Goal: Task Accomplishment & Management: Complete application form

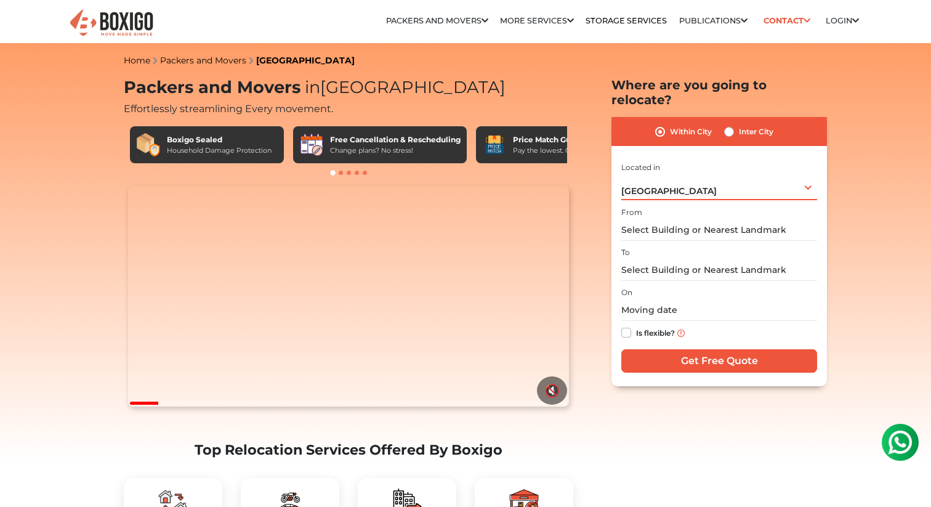
click at [676, 175] on div "[GEOGRAPHIC_DATA] Select City [GEOGRAPHIC_DATA] [GEOGRAPHIC_DATA] [GEOGRAPHIC_D…" at bounding box center [719, 187] width 196 height 26
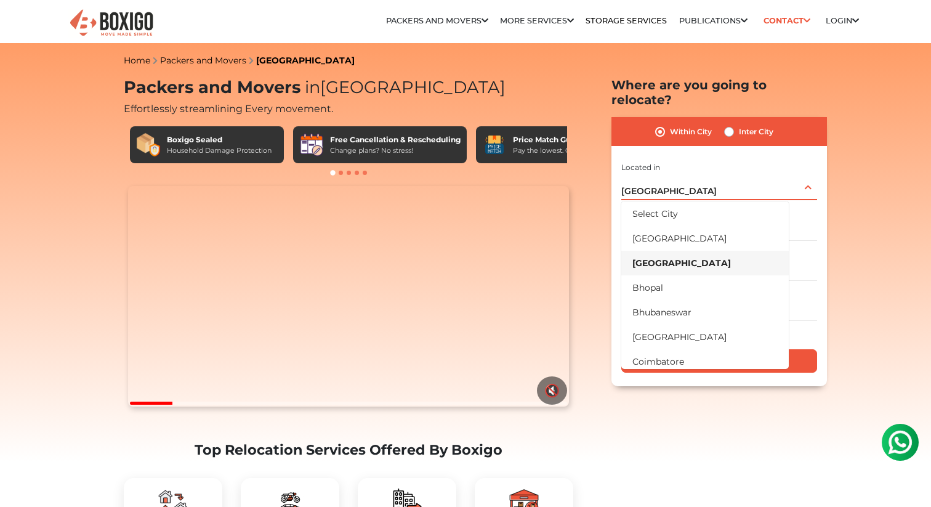
click at [676, 175] on div "[GEOGRAPHIC_DATA] Select City [GEOGRAPHIC_DATA] [GEOGRAPHIC_DATA] [GEOGRAPHIC_D…" at bounding box center [719, 187] width 196 height 26
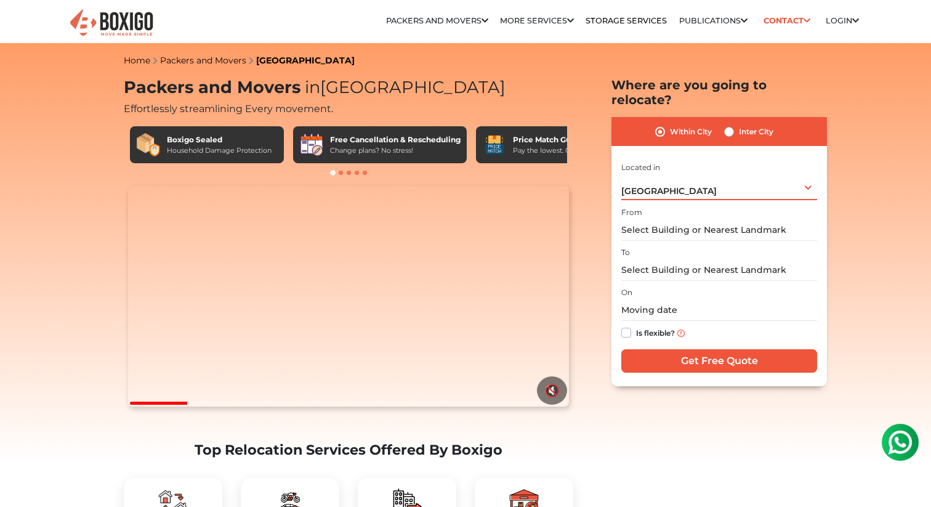
click at [676, 175] on div "[GEOGRAPHIC_DATA] Select City [GEOGRAPHIC_DATA] [GEOGRAPHIC_DATA] [GEOGRAPHIC_D…" at bounding box center [719, 187] width 196 height 26
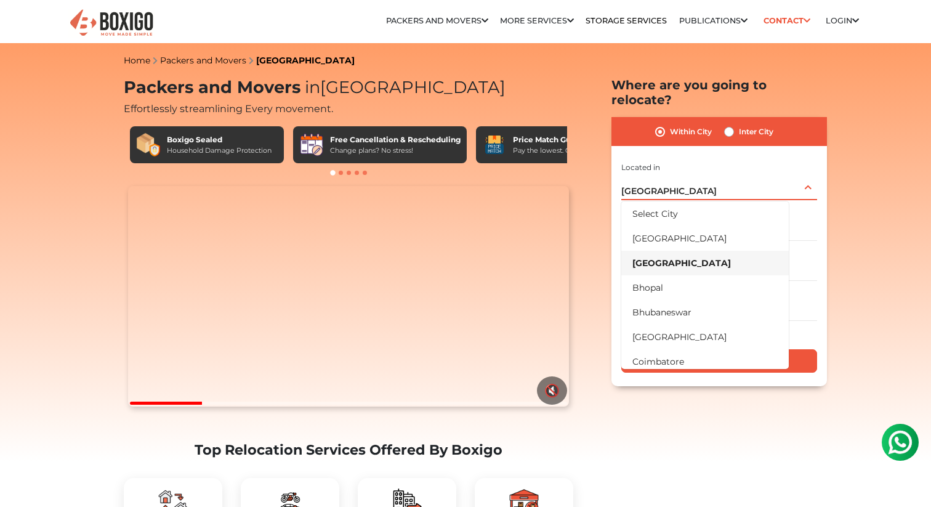
click at [676, 175] on div "[GEOGRAPHIC_DATA] Select City [GEOGRAPHIC_DATA] [GEOGRAPHIC_DATA] [GEOGRAPHIC_D…" at bounding box center [719, 187] width 196 height 26
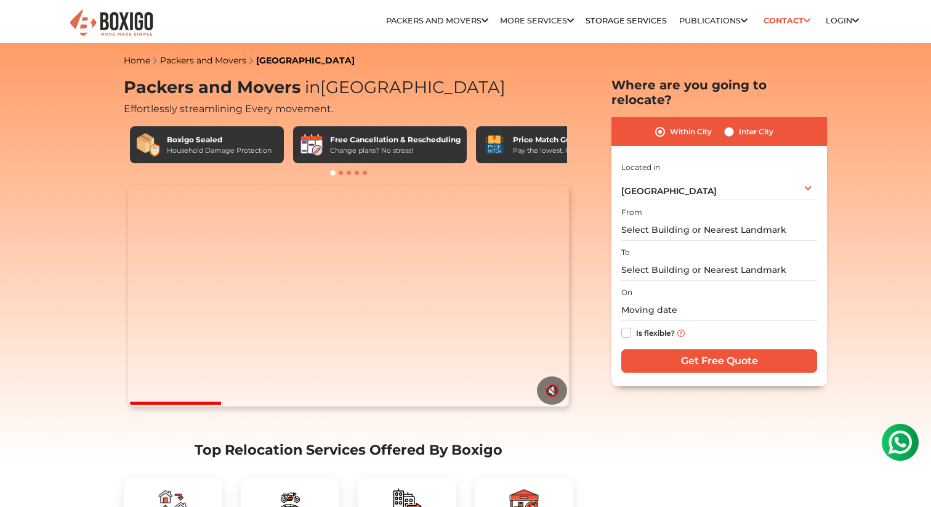
click at [739, 124] on label "Inter City" at bounding box center [756, 131] width 34 height 15
click at [730, 124] on input "Inter City" at bounding box center [729, 130] width 10 height 12
radio input "true"
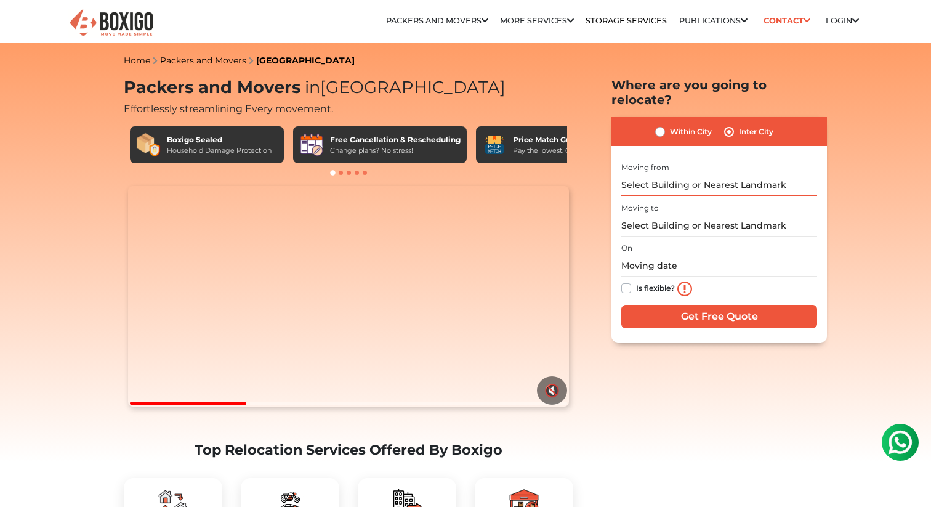
click at [690, 179] on input "text" at bounding box center [719, 185] width 196 height 22
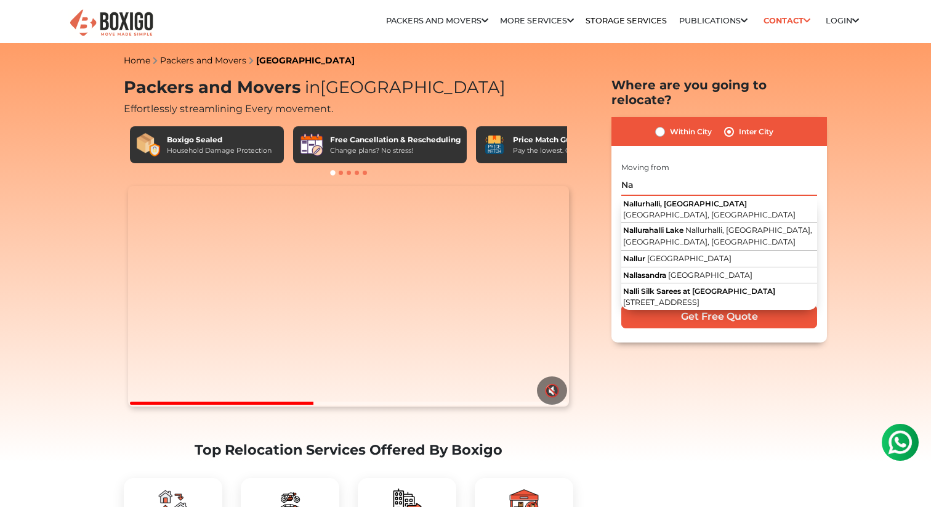
type input "N"
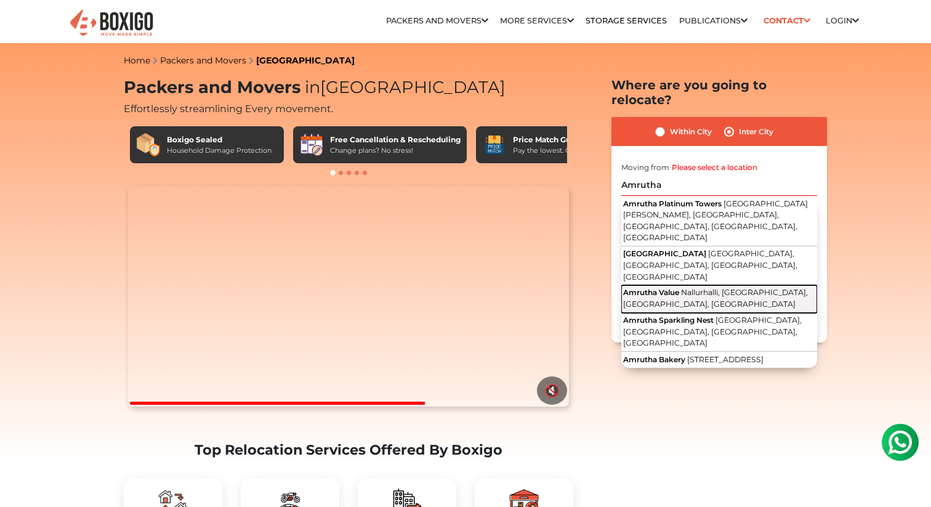
click at [700, 288] on span "Nallurhalli, [GEOGRAPHIC_DATA], [GEOGRAPHIC_DATA], [GEOGRAPHIC_DATA]" at bounding box center [715, 298] width 185 height 21
type input "Amrutha Value, Nallurhalli, [GEOGRAPHIC_DATA], [GEOGRAPHIC_DATA], [GEOGRAPHIC_D…"
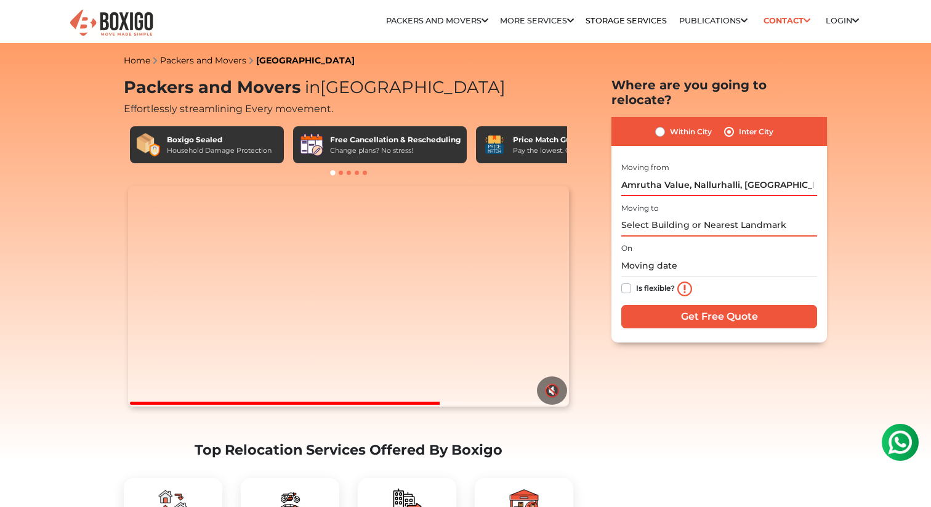
click at [695, 215] on input "text" at bounding box center [719, 226] width 196 height 22
type input "N"
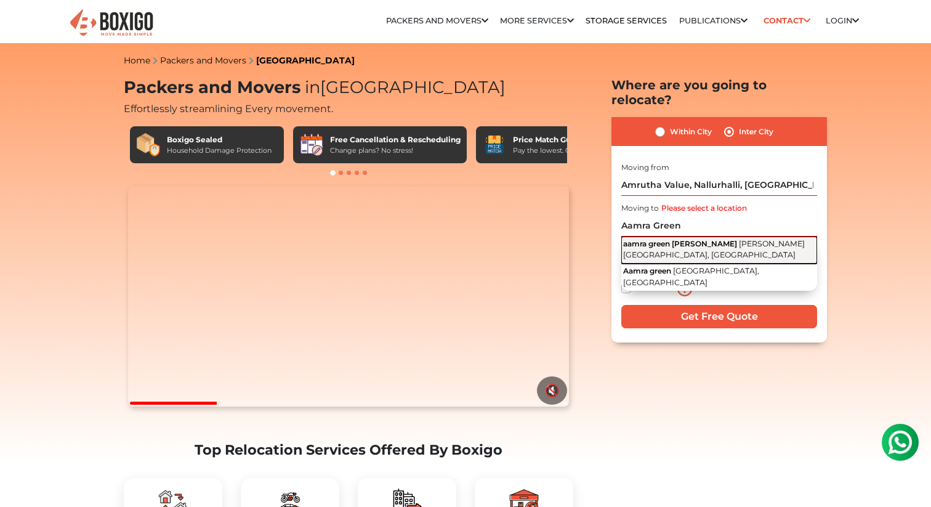
click at [698, 237] on button "aamra green [PERSON_NAME][GEOGRAPHIC_DATA][PERSON_NAME], [GEOGRAPHIC_DATA]" at bounding box center [719, 250] width 196 height 28
type input "aamra green [PERSON_NAME], [PERSON_NAME][GEOGRAPHIC_DATA], [GEOGRAPHIC_DATA]"
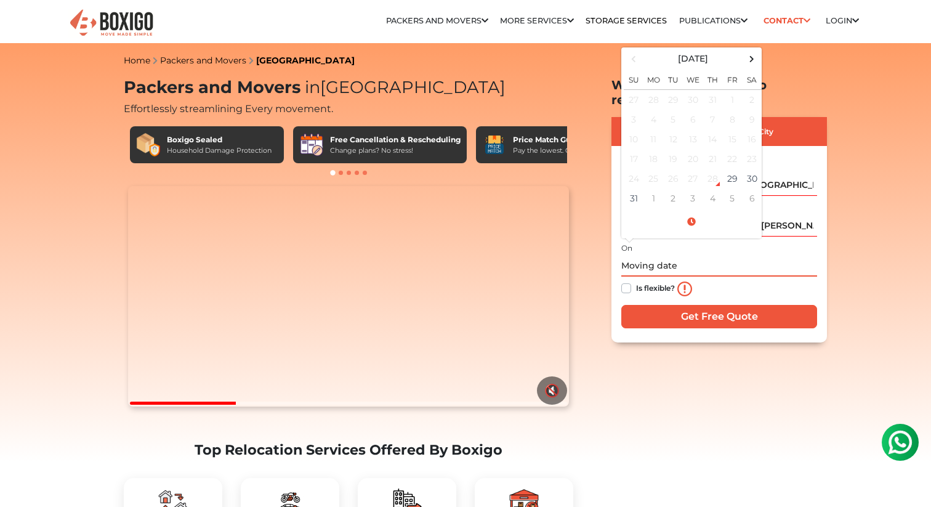
click at [663, 255] on input "text" at bounding box center [719, 266] width 196 height 22
click at [749, 51] on span at bounding box center [752, 59] width 17 height 17
click at [652, 89] on td "1" at bounding box center [654, 99] width 20 height 20
type input "[DATE] 12:00 AM"
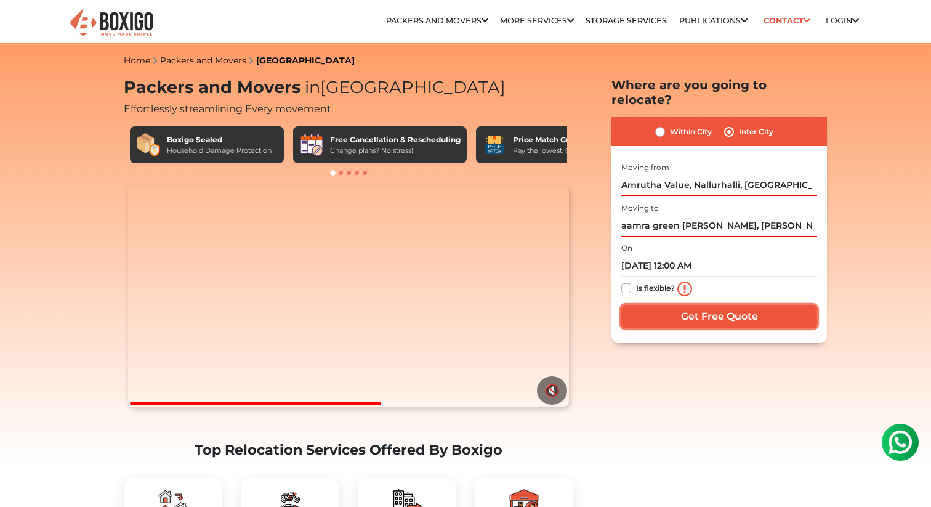
drag, startPoint x: 683, startPoint y: 304, endPoint x: 632, endPoint y: 284, distance: 55.0
click at [632, 284] on div "I am shifting my 1 BHK 2 BHK 3 BHK 3 + BHK FEW ITEMS FEW ITEMS 1 BHK 2 BHK 3 BH…" at bounding box center [719, 246] width 196 height 172
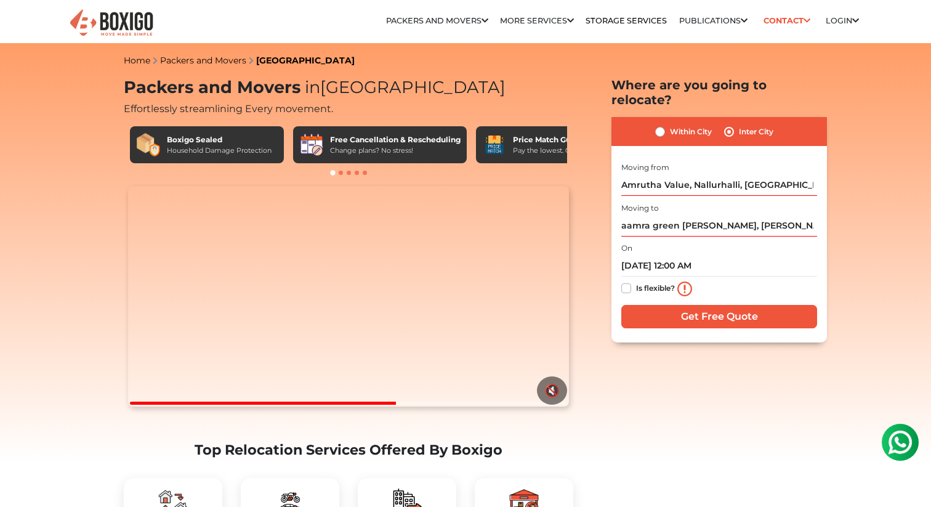
click at [636, 281] on label "Is flexible?" at bounding box center [655, 287] width 39 height 13
click at [625, 281] on input "Is flexible?" at bounding box center [626, 287] width 10 height 12
checkbox input "true"
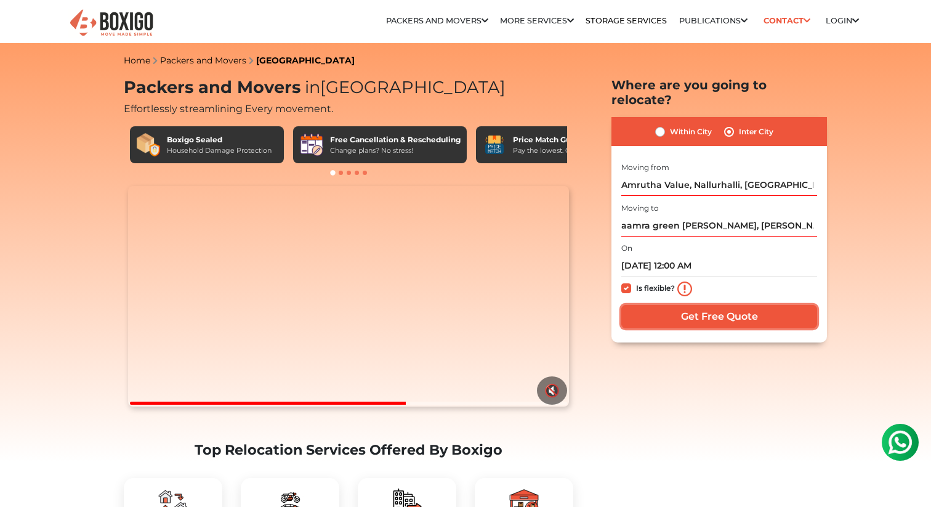
click at [666, 305] on input "Get Free Quote" at bounding box center [719, 316] width 196 height 23
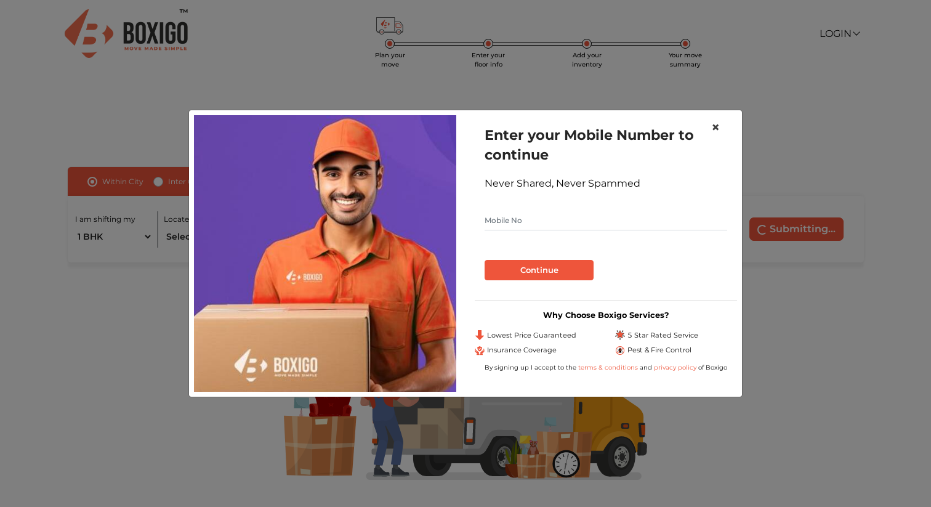
click at [717, 122] on span "×" at bounding box center [715, 127] width 9 height 18
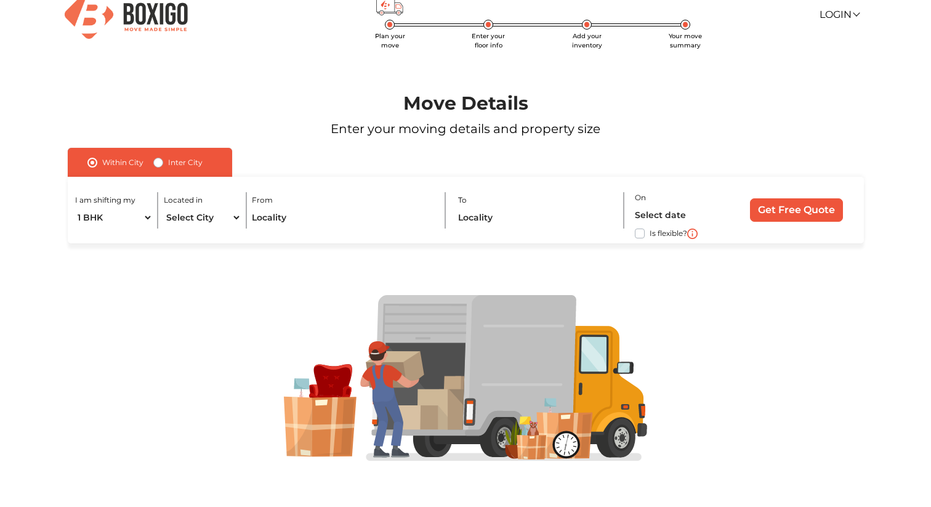
scroll to position [25, 0]
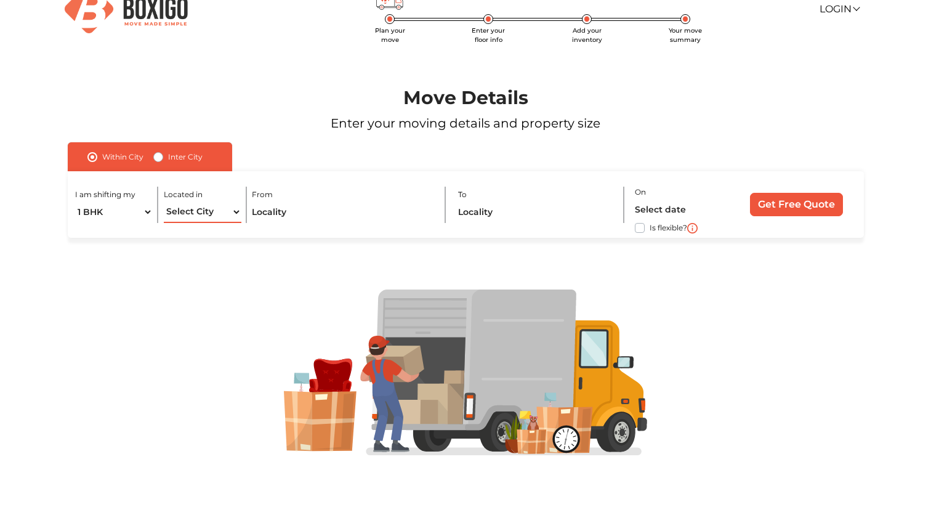
click at [226, 211] on select "Select City Bangalore Bengaluru Bhopal Bhubaneswar Chennai Coimbatore Cuttack D…" at bounding box center [203, 212] width 78 height 22
select select "[GEOGRAPHIC_DATA]"
click at [164, 201] on select "Select City Bangalore Bengaluru Bhopal Bhubaneswar Chennai Coimbatore Cuttack D…" at bounding box center [203, 212] width 78 height 22
click at [297, 214] on input "text" at bounding box center [343, 212] width 182 height 22
click at [528, 217] on input "text" at bounding box center [536, 212] width 156 height 22
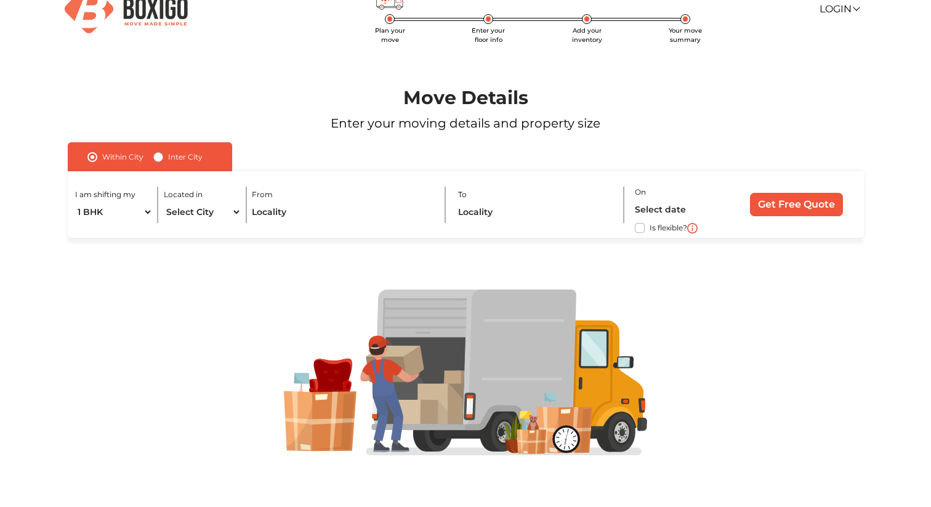
click at [150, 151] on div "Within City Inter City" at bounding box center [150, 156] width 164 height 29
click at [162, 159] on div "Inter City" at bounding box center [177, 157] width 49 height 15
click at [168, 155] on label "Inter City" at bounding box center [185, 157] width 34 height 15
click at [158, 155] on input "Inter City" at bounding box center [158, 156] width 10 height 12
radio input "true"
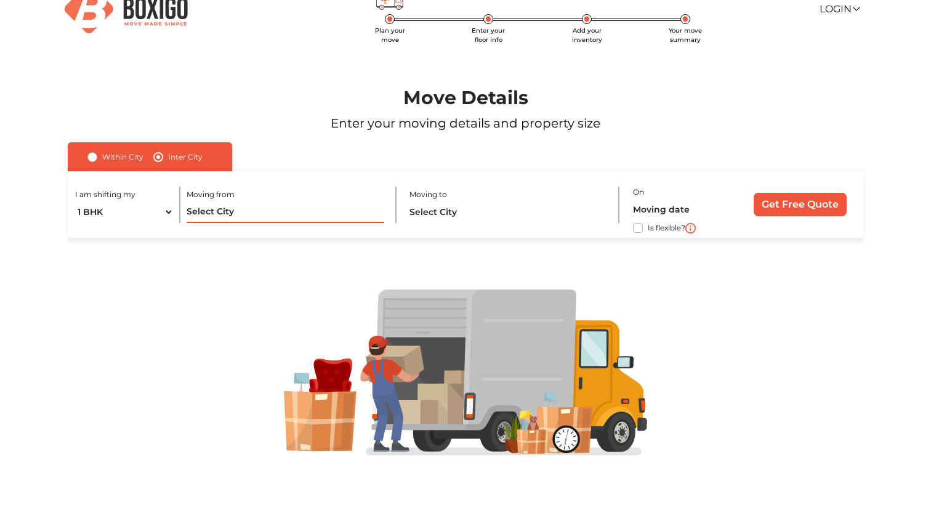
click at [243, 215] on input "text" at bounding box center [285, 212] width 197 height 22
click at [244, 211] on input "text" at bounding box center [285, 212] width 197 height 22
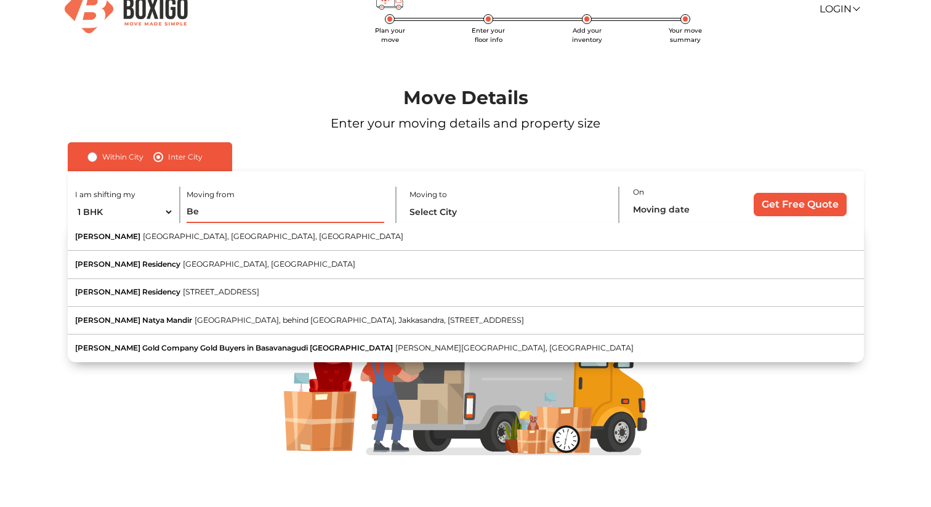
type input "B"
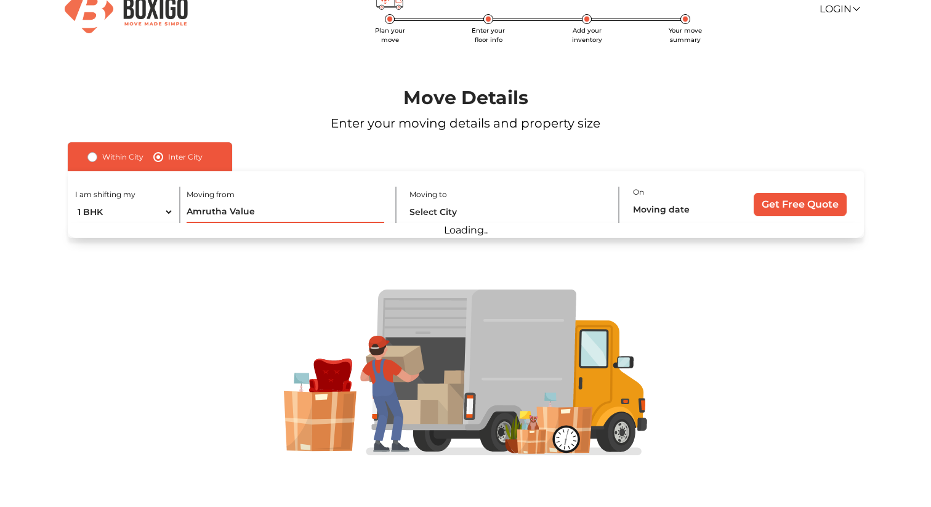
click input "Get Free Quote" at bounding box center [0, 0] width 0 height 0
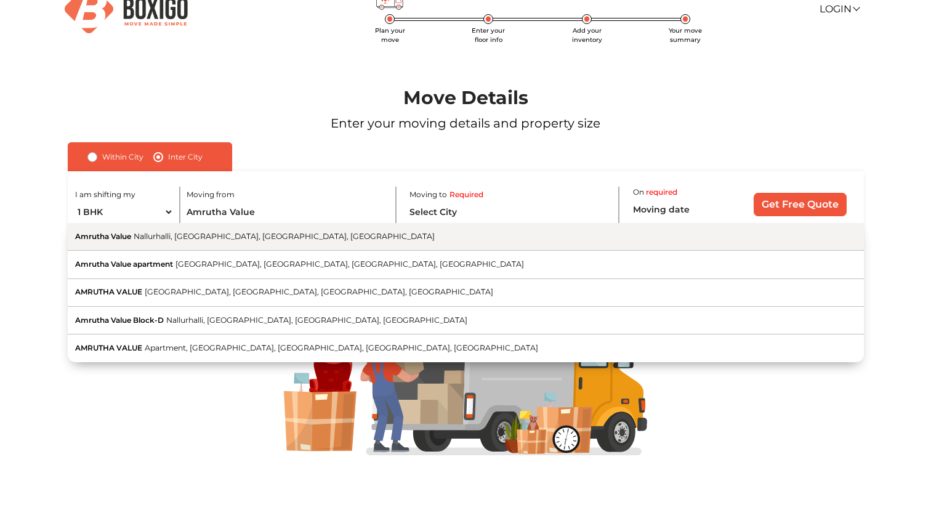
click at [221, 242] on button "Amrutha Value Nallurhalli, Whitefield, Bengaluru, Karnataka" at bounding box center [466, 237] width 796 height 28
type input "Amrutha Value, Nallurhalli, [GEOGRAPHIC_DATA], [GEOGRAPHIC_DATA], [GEOGRAPHIC_D…"
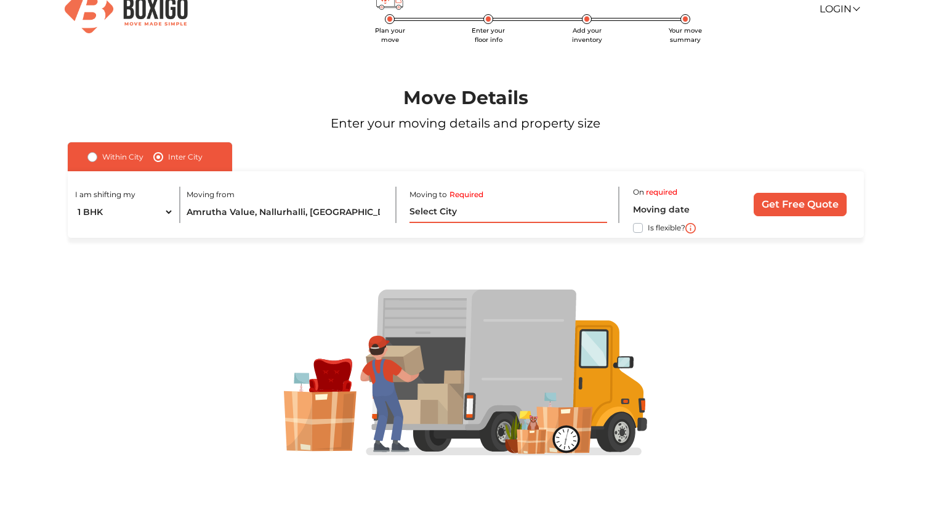
click at [434, 217] on input "text" at bounding box center [508, 212] width 197 height 22
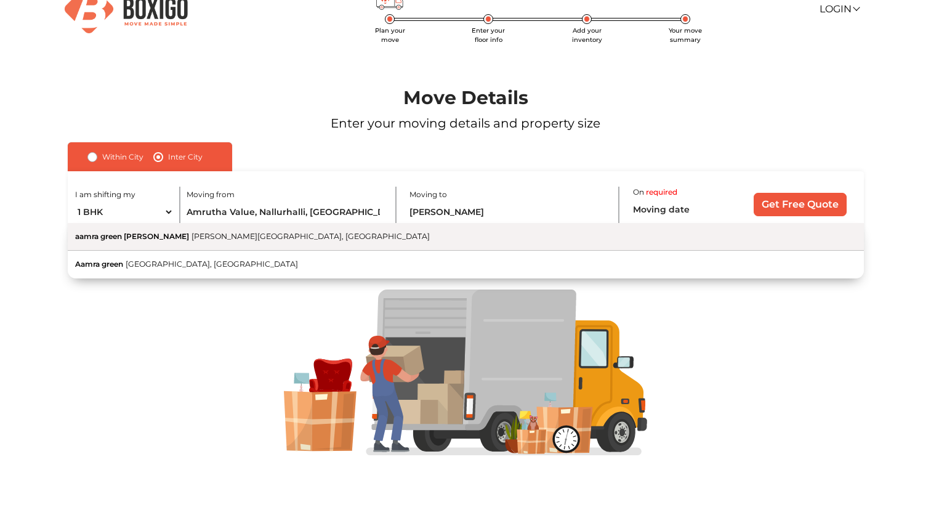
click at [426, 230] on button "aamra green kolar Kolar Road, Bhopal, Madhya Pradesh" at bounding box center [466, 237] width 796 height 28
type input "aamra green [PERSON_NAME], [PERSON_NAME][GEOGRAPHIC_DATA], [GEOGRAPHIC_DATA]"
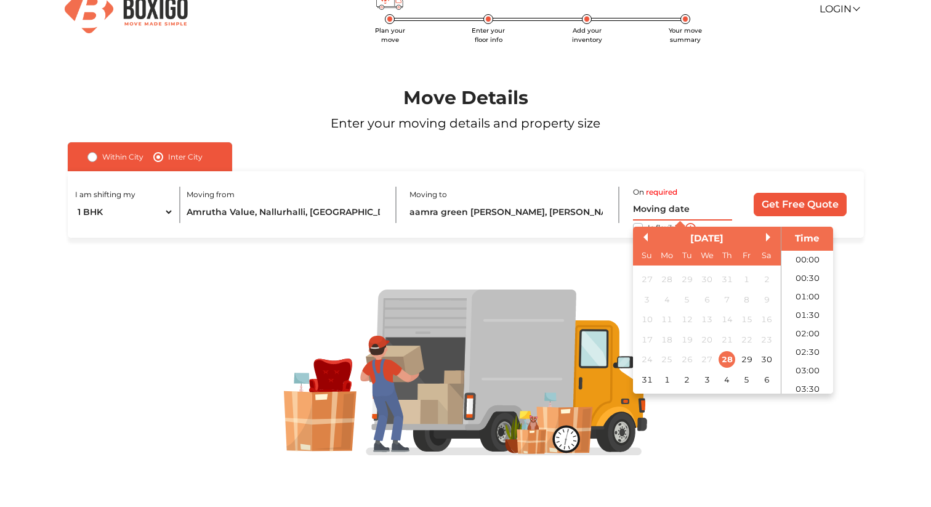
click at [672, 211] on input "text" at bounding box center [682, 210] width 99 height 22
click at [646, 381] on div "31" at bounding box center [647, 379] width 17 height 17
click at [793, 298] on li "09:00" at bounding box center [808, 305] width 52 height 18
type input "31/08/2025 9:00 AM"
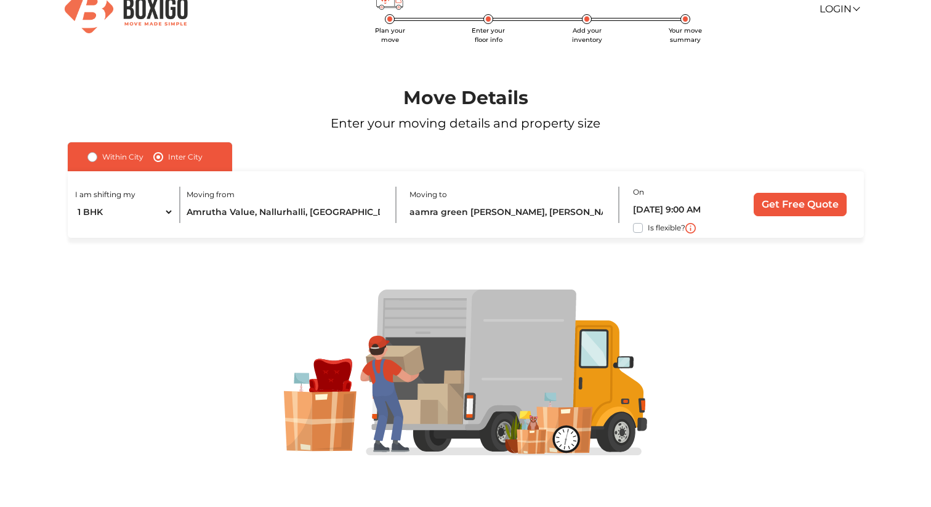
click at [648, 230] on label "Is flexible?" at bounding box center [667, 226] width 38 height 13
click at [78, 230] on input "Is flexible?" at bounding box center [73, 226] width 10 height 12
checkbox input "true"
click at [809, 211] on input "Get Free Quote" at bounding box center [800, 204] width 93 height 23
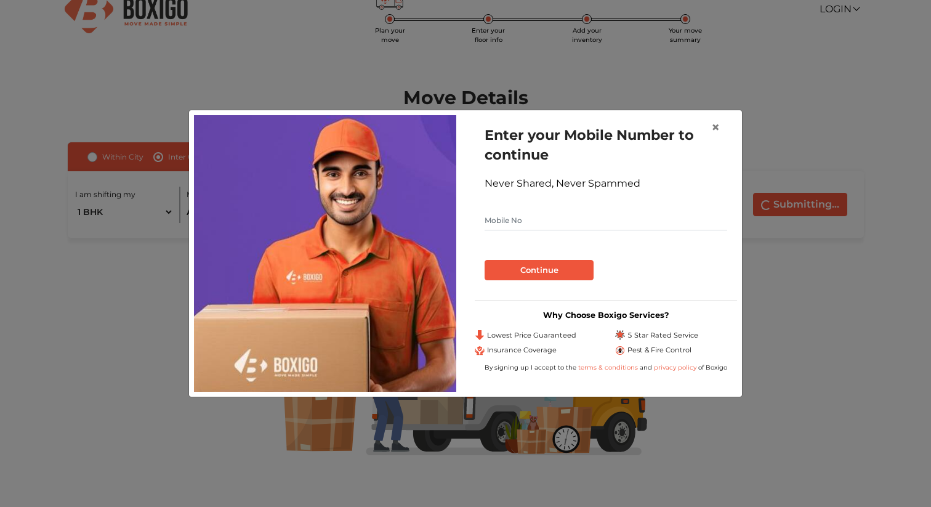
click at [571, 224] on input "text" at bounding box center [606, 221] width 243 height 20
type input "7987444523"
click at [567, 264] on button "Continue" at bounding box center [539, 270] width 109 height 21
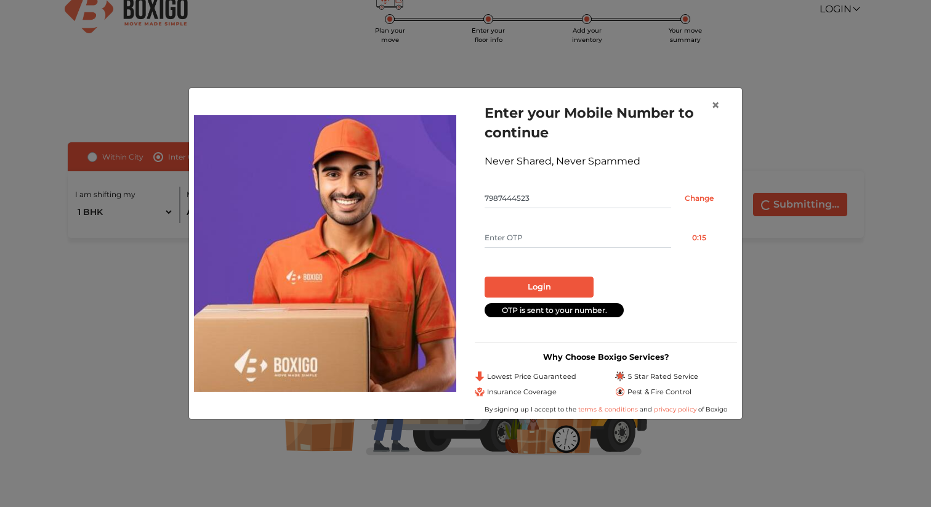
click at [557, 246] on input "text" at bounding box center [578, 238] width 187 height 20
type input "8325"
click at [567, 284] on button "Login" at bounding box center [539, 287] width 109 height 21
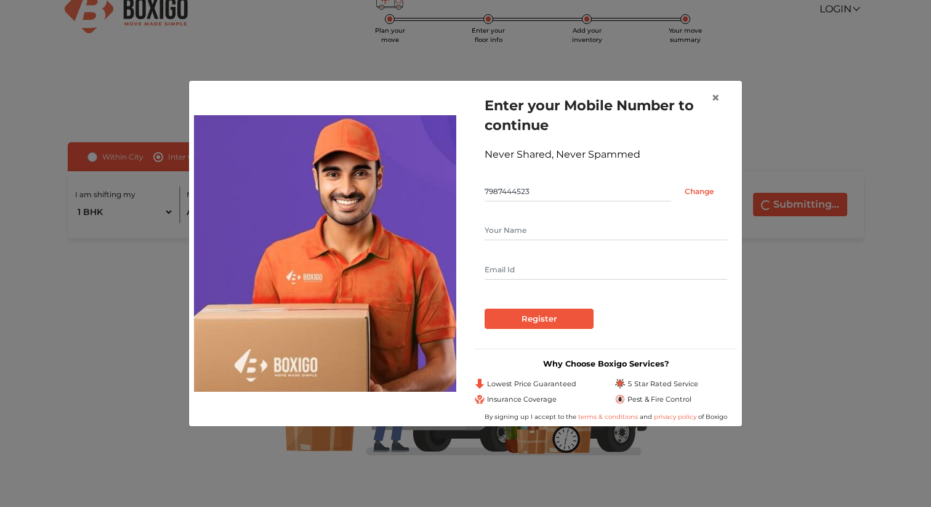
click at [509, 229] on input "text" at bounding box center [606, 230] width 243 height 20
type input "Anshul Verma"
type input "2000anshverma@gmail.com"
drag, startPoint x: 598, startPoint y: 271, endPoint x: 403, endPoint y: 271, distance: 195.2
click at [403, 271] on div "Enter your Mobile Number to continue Never Shared, Never Spammed 7987444523 Cha…" at bounding box center [466, 253] width 562 height 335
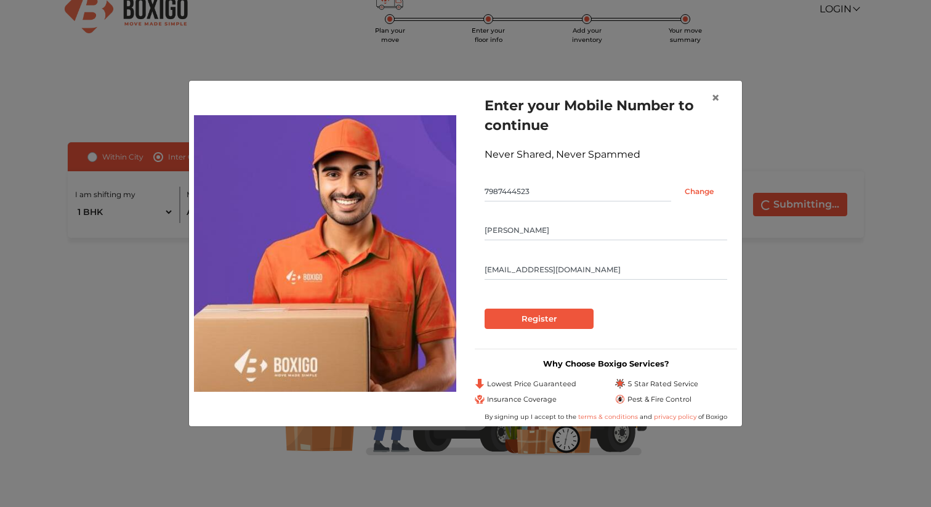
type input "ablitz2902@gmail.com"
click at [541, 320] on input "Register" at bounding box center [539, 319] width 109 height 21
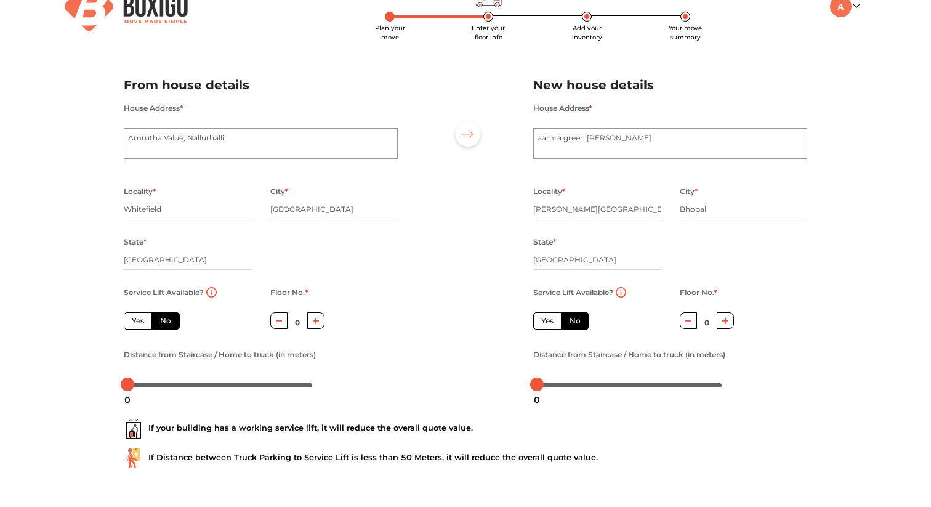
scroll to position [25, 0]
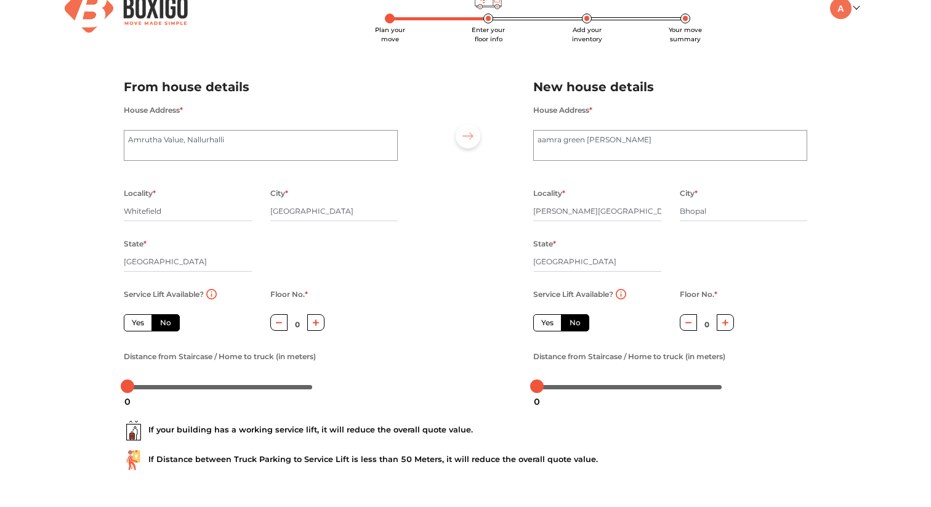
click at [138, 319] on label "Yes" at bounding box center [138, 322] width 28 height 17
click at [138, 319] on input "Yes" at bounding box center [136, 321] width 8 height 8
radio input "true"
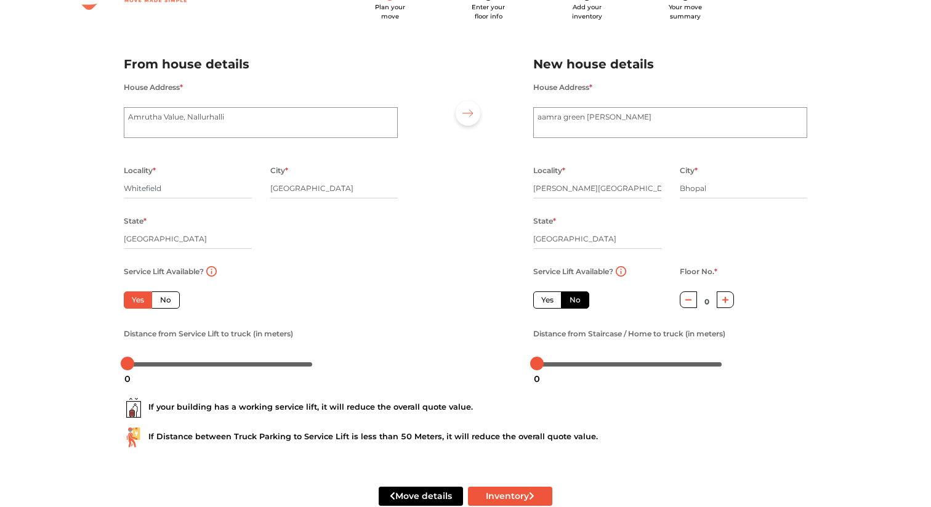
scroll to position [46, 0]
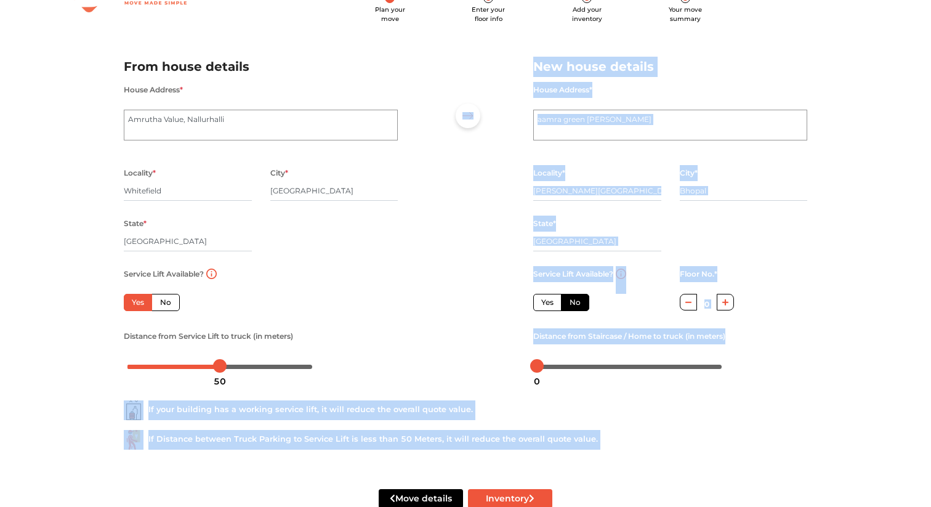
drag, startPoint x: 134, startPoint y: 369, endPoint x: 220, endPoint y: 370, distance: 86.2
click at [220, 370] on body "Plan your move Enter your floor info Add your inventory Your move summary My Mo…" at bounding box center [465, 207] width 931 height 507
click at [471, 357] on div at bounding box center [465, 211] width 117 height 339
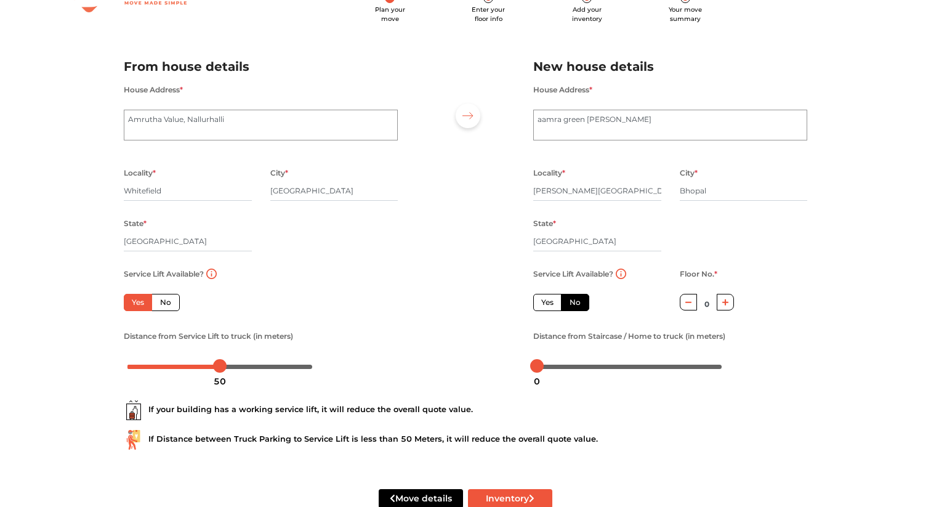
scroll to position [79, 0]
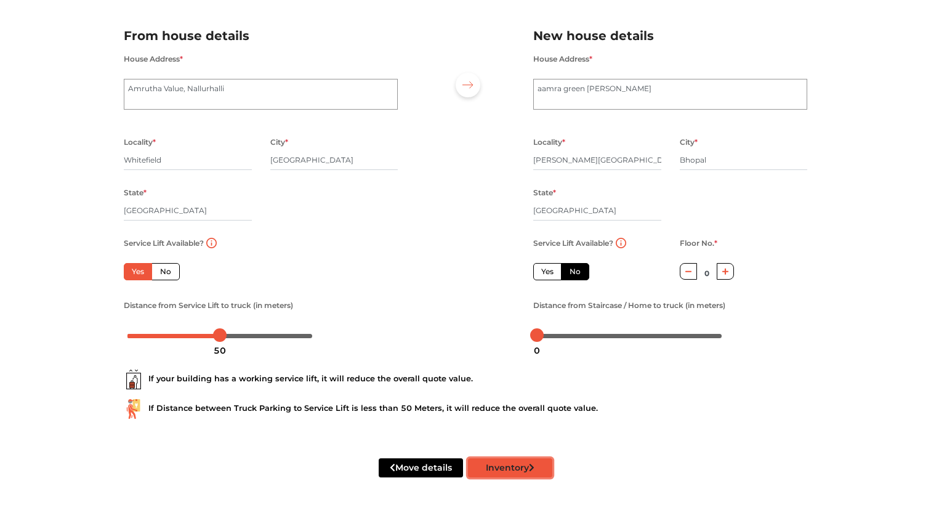
click at [528, 466] on button "Inventory" at bounding box center [510, 467] width 84 height 19
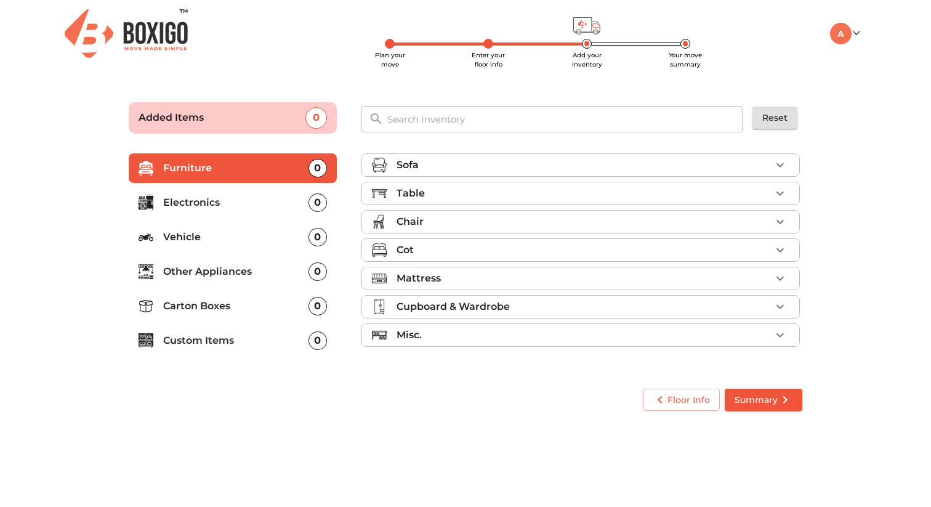
click at [464, 270] on li "Mattress" at bounding box center [580, 278] width 437 height 22
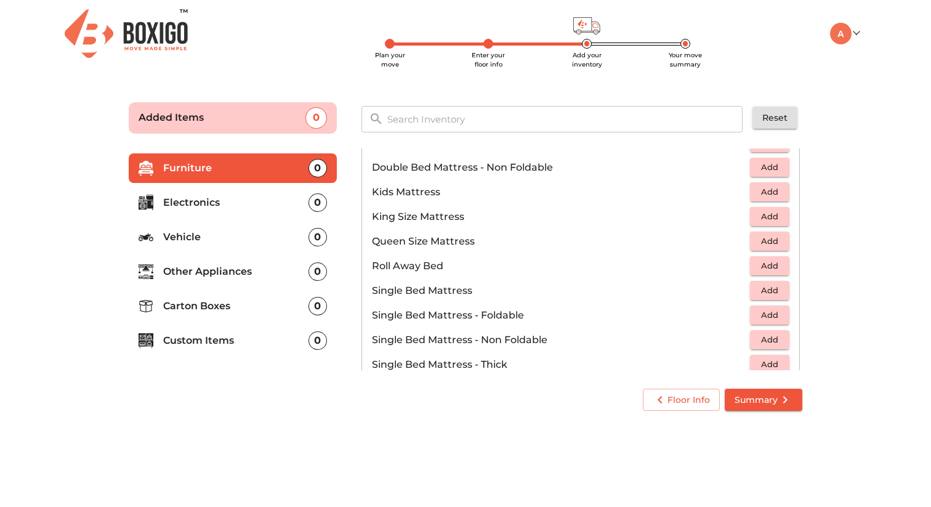
scroll to position [166, 0]
click at [765, 238] on span "Add" at bounding box center [769, 240] width 27 height 14
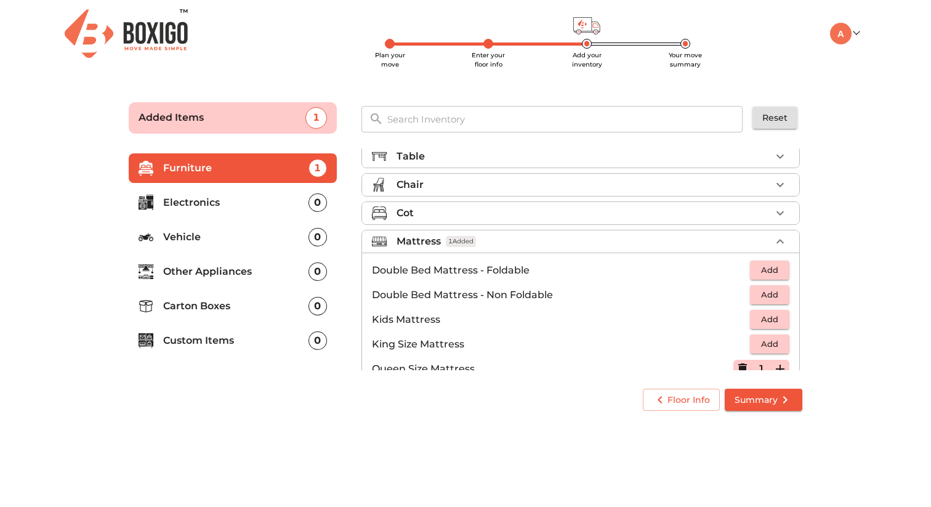
scroll to position [0, 0]
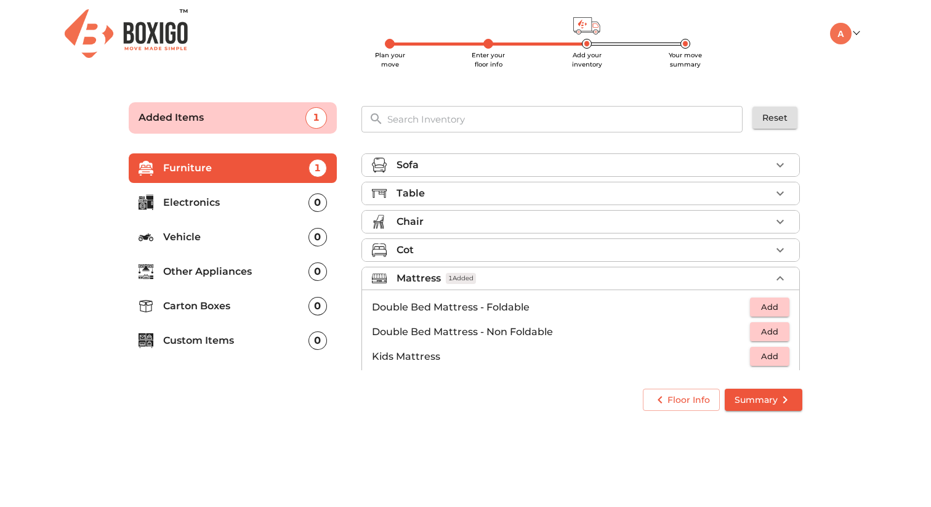
click at [482, 195] on div "Table" at bounding box center [584, 193] width 374 height 15
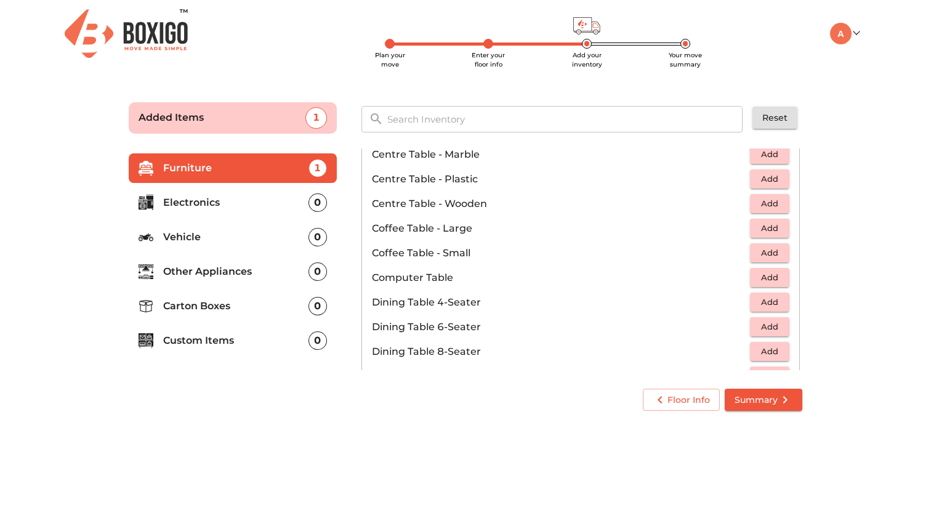
scroll to position [118, 0]
click at [783, 276] on span "Add" at bounding box center [769, 276] width 27 height 14
click at [833, 284] on main "Plan your move Enter your floor info Add your inventory Your move summary Added…" at bounding box center [465, 254] width 931 height 339
click at [357, 170] on div "Sofa Table 1 Added Bed Side Table Add Centre Table - Glass Add Centre Table - M…" at bounding box center [582, 260] width 451 height 232
click at [204, 172] on p "Furniture" at bounding box center [235, 168] width 145 height 15
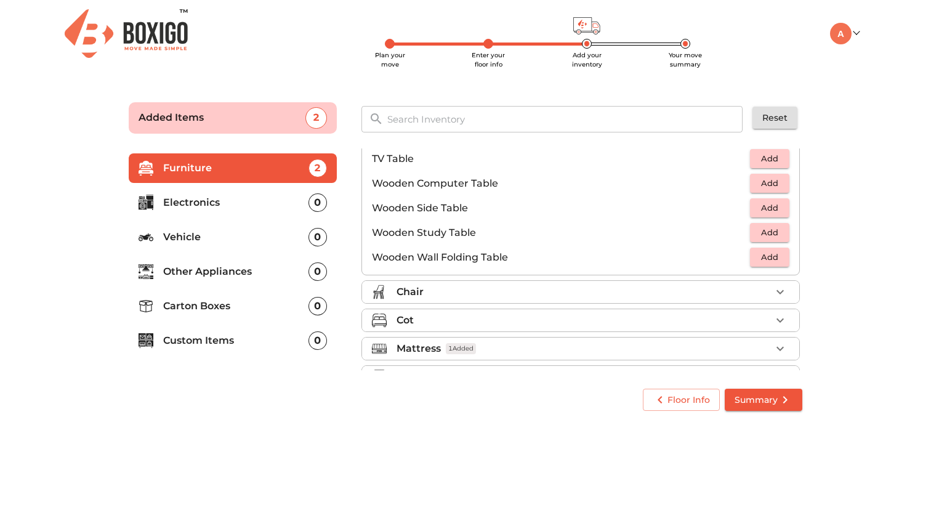
scroll to position [859, 0]
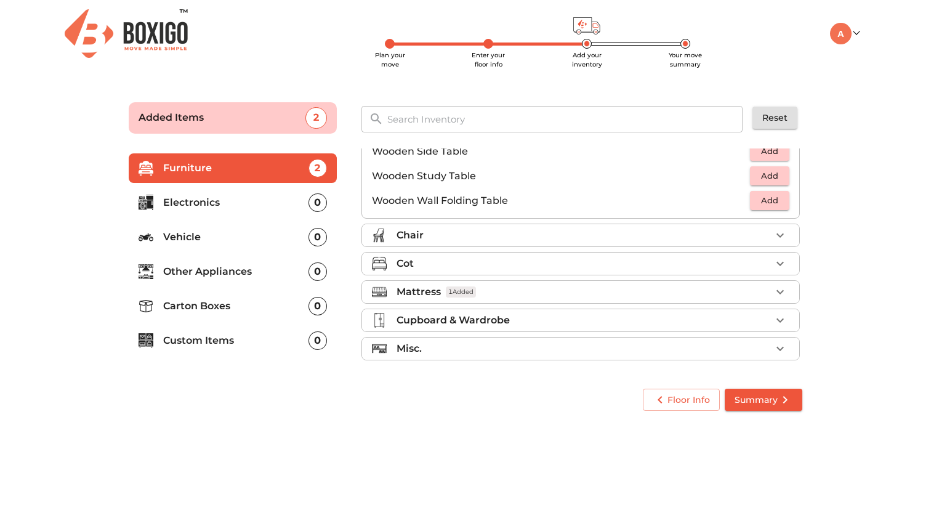
click at [469, 228] on div "Chair" at bounding box center [584, 235] width 374 height 15
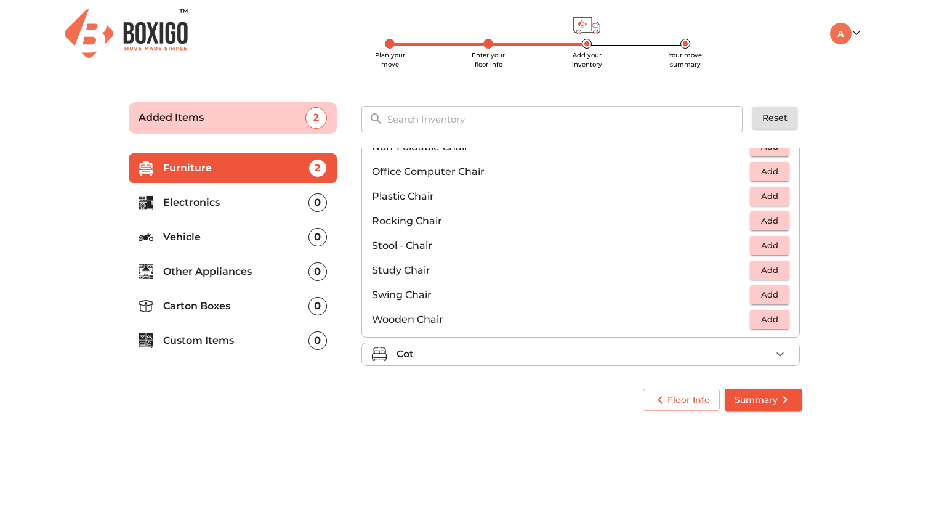
scroll to position [426, 0]
click at [769, 269] on span "Add" at bounding box center [769, 268] width 27 height 14
click at [753, 402] on span "Summary" at bounding box center [764, 399] width 58 height 15
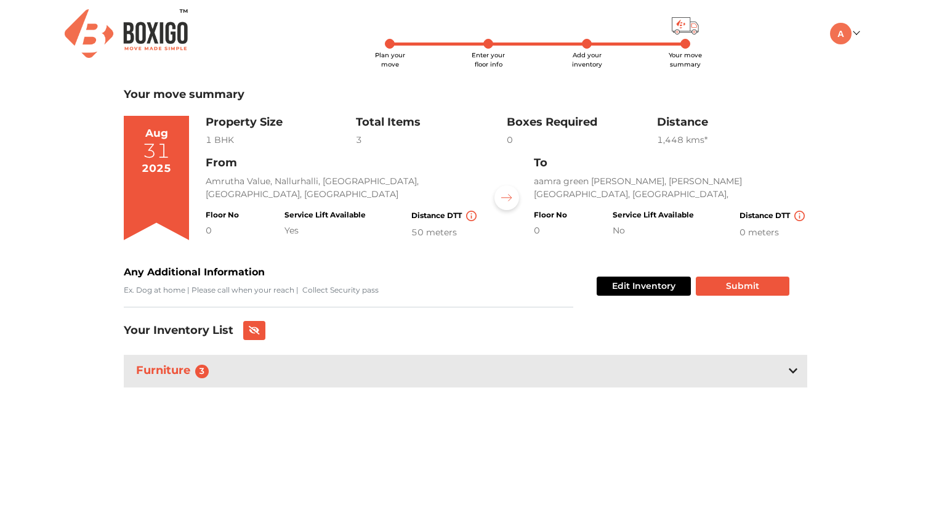
click at [790, 372] on icon at bounding box center [793, 371] width 9 height 10
click at [788, 371] on div "Furniture 3" at bounding box center [466, 371] width 684 height 33
click at [753, 290] on button "Submit" at bounding box center [743, 286] width 94 height 19
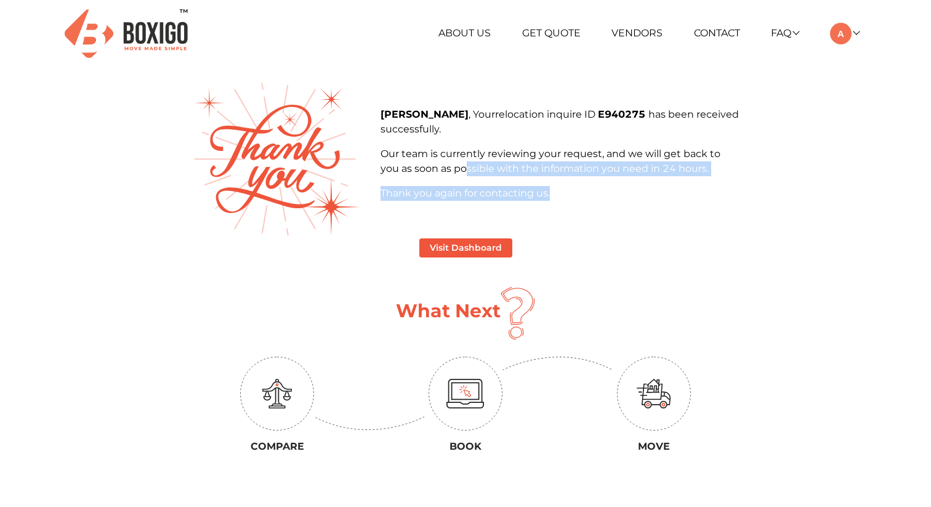
drag, startPoint x: 466, startPoint y: 170, endPoint x: 567, endPoint y: 207, distance: 107.0
click at [567, 207] on div "Anshul Verma , Your relocation inquire ID E940275 has been received successfull…" at bounding box center [559, 158] width 377 height 103
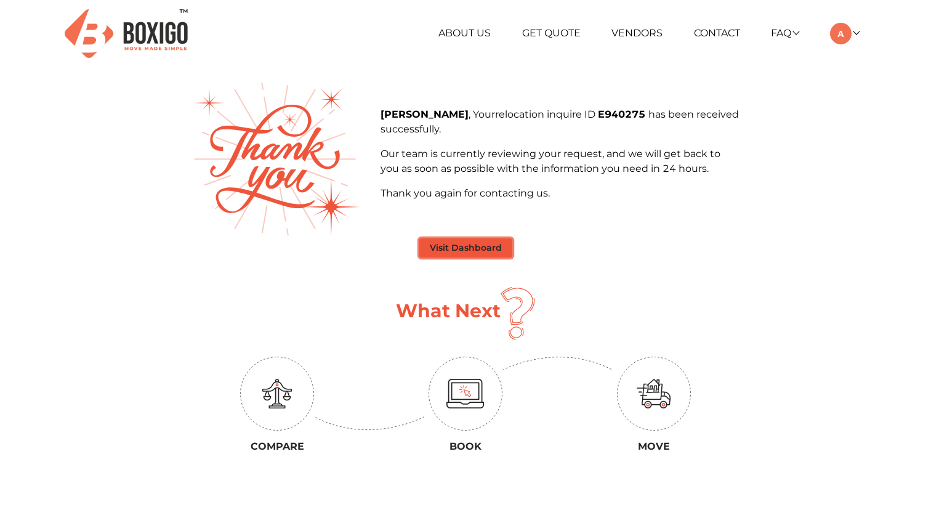
click at [474, 247] on button "Visit Dashboard" at bounding box center [465, 247] width 93 height 19
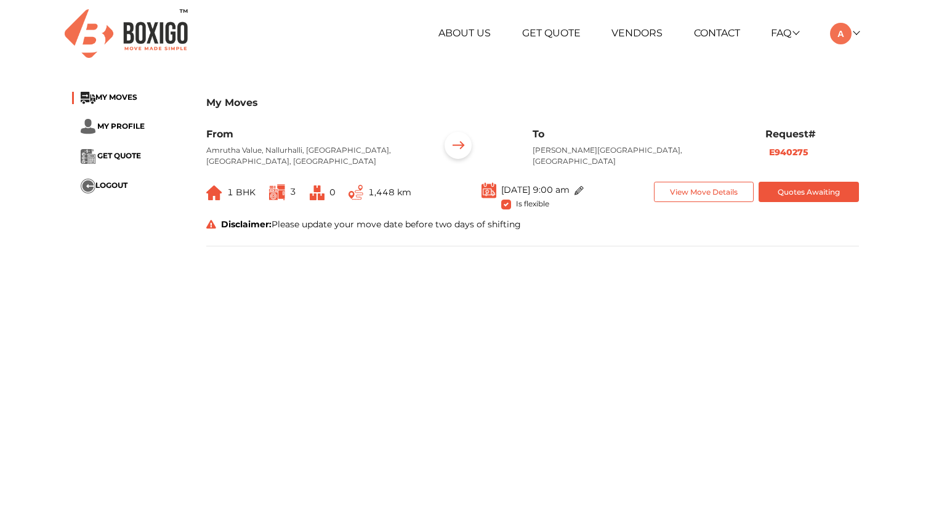
drag, startPoint x: 273, startPoint y: 224, endPoint x: 519, endPoint y: 233, distance: 245.9
click at [519, 233] on div "Disclaimer: Please update your move date before two days of shifting" at bounding box center [532, 227] width 671 height 18
click at [684, 197] on button "View Move Details" at bounding box center [704, 192] width 100 height 20
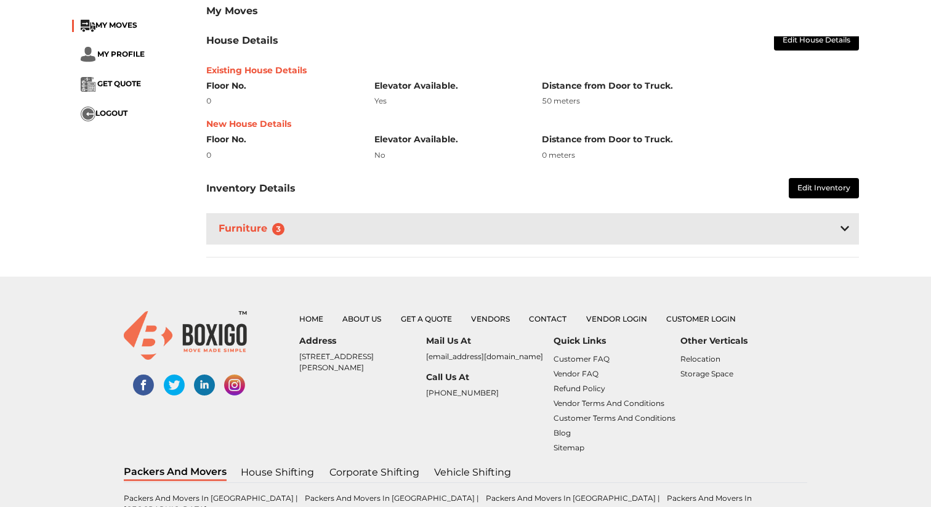
scroll to position [285, 0]
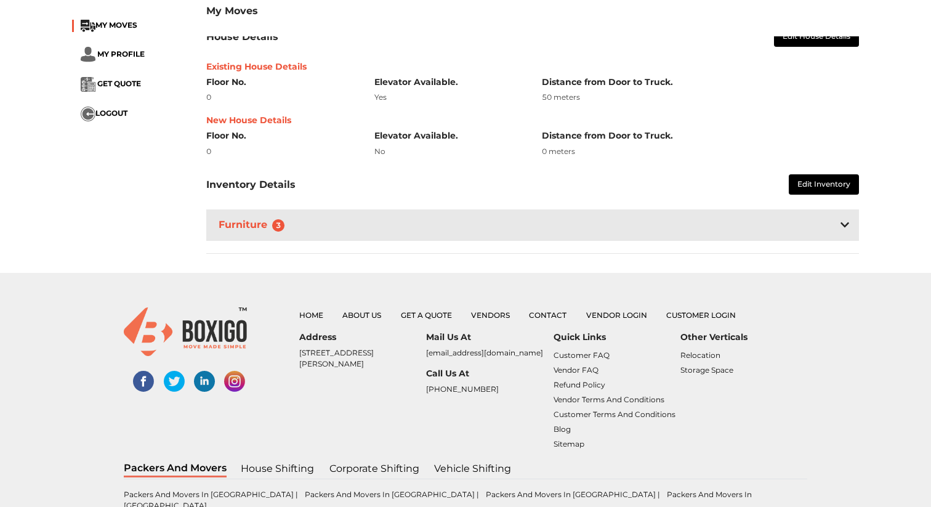
click at [355, 222] on div "Furniture 3" at bounding box center [532, 224] width 653 height 31
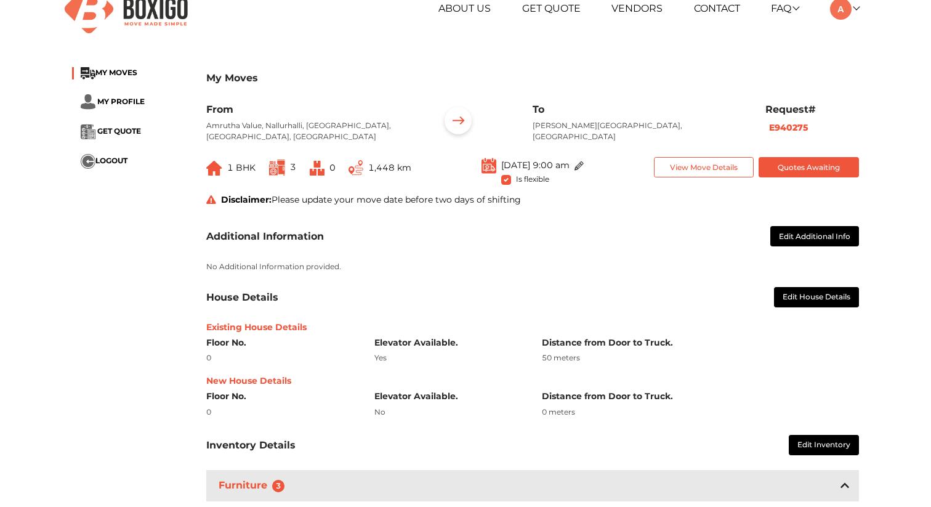
scroll to position [0, 0]
